Goal: Information Seeking & Learning: Check status

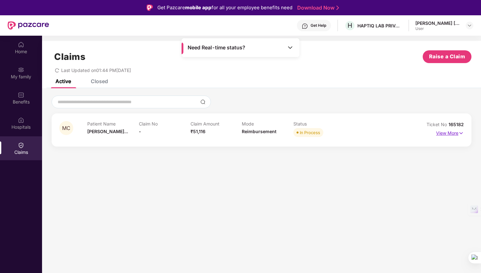
click at [453, 133] on p "View More" at bounding box center [450, 132] width 28 height 9
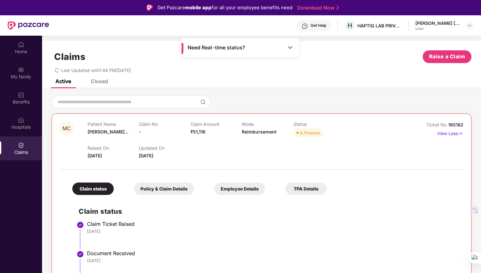
click at [310, 132] on div "In Process" at bounding box center [309, 133] width 20 height 6
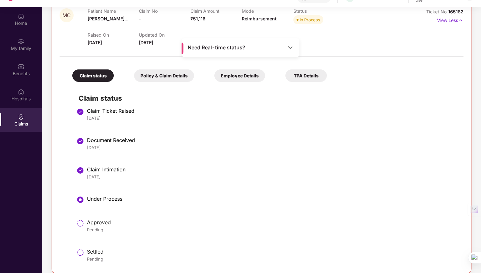
scroll to position [36, 0]
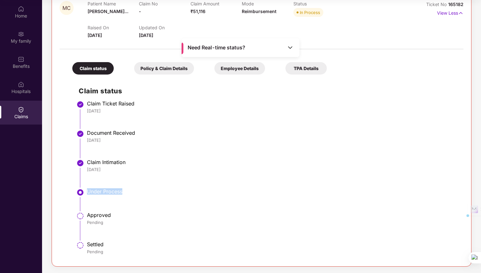
drag, startPoint x: 88, startPoint y: 192, endPoint x: 146, endPoint y: 190, distance: 57.6
click at [146, 190] on div "Under Process" at bounding box center [272, 191] width 370 height 6
click at [292, 46] on img at bounding box center [290, 47] width 6 height 6
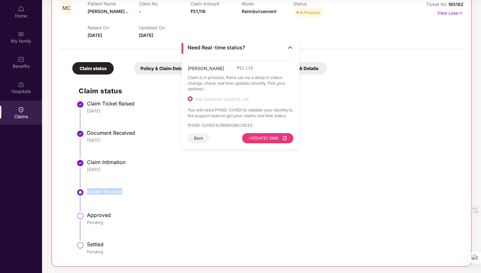
click at [205, 141] on button "Back" at bounding box center [198, 138] width 22 height 10
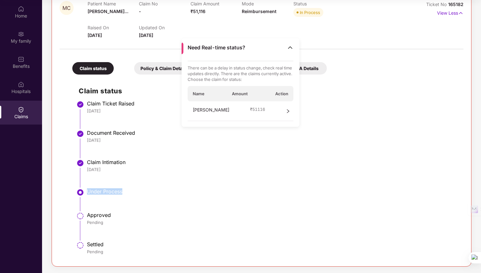
click at [205, 141] on div "[DATE]" at bounding box center [272, 140] width 370 height 6
click at [289, 52] on div "Need Real-time status?" at bounding box center [240, 47] width 118 height 19
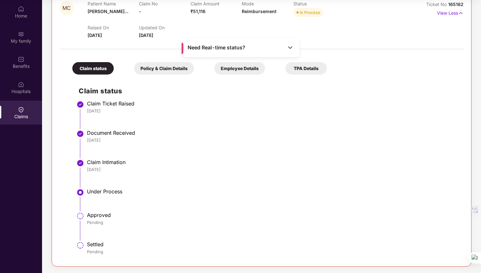
click at [289, 52] on div "Need Real-time status?" at bounding box center [240, 47] width 118 height 19
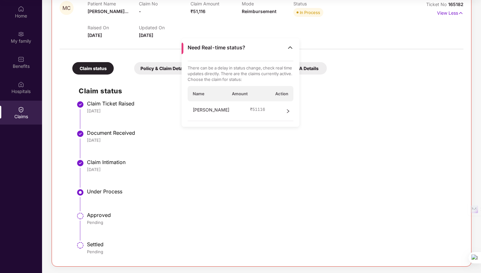
click at [289, 52] on div "Need Real-time status?" at bounding box center [240, 47] width 118 height 19
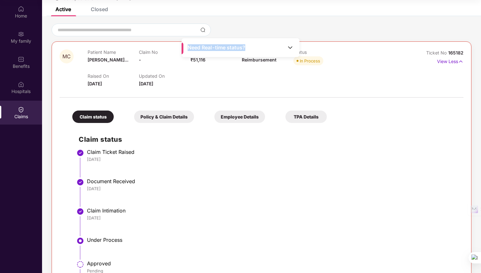
scroll to position [0, 0]
